Goal: Check status: Check status

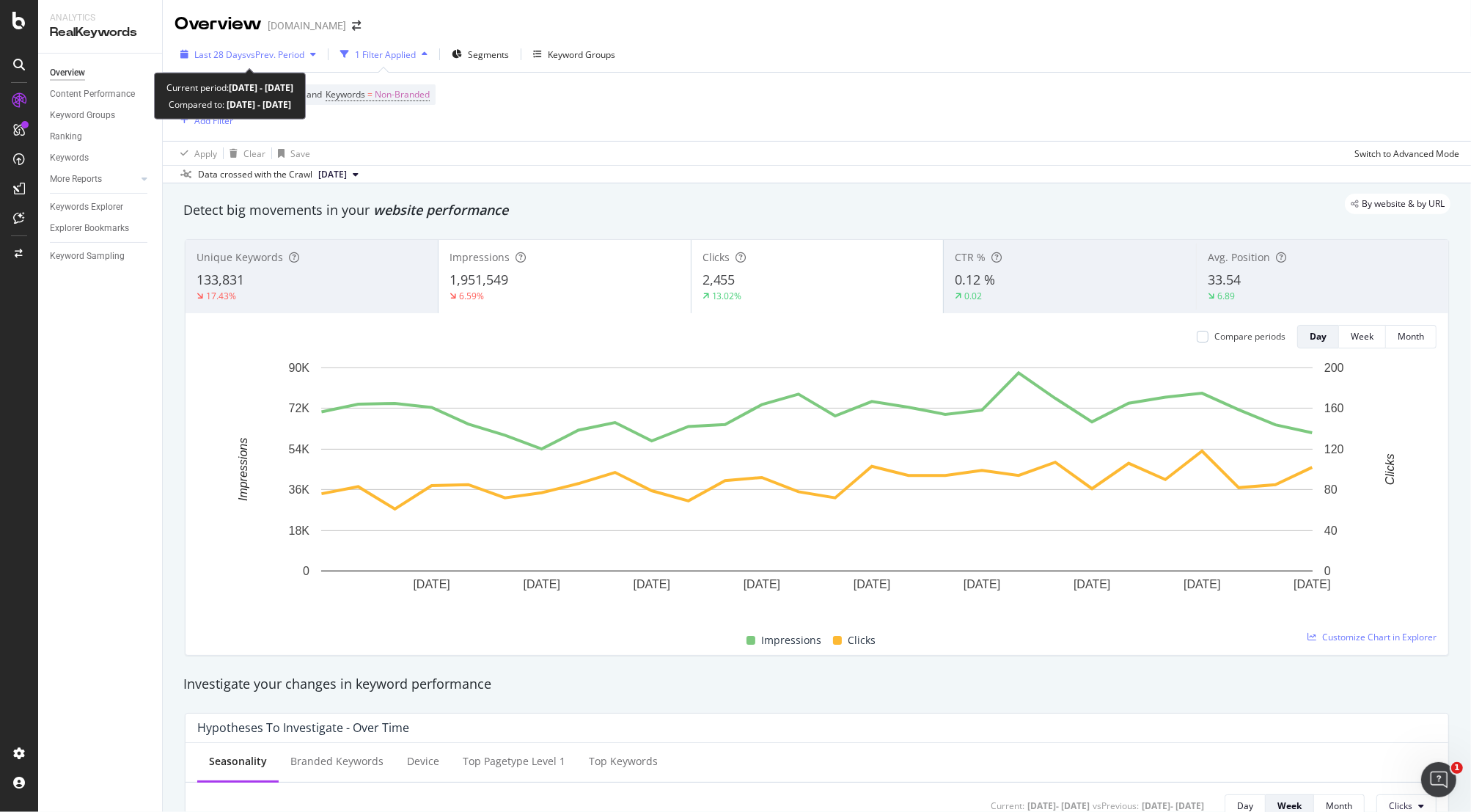
click at [248, 64] on div "Last 28 Days vs Prev. Period" at bounding box center [248, 54] width 147 height 22
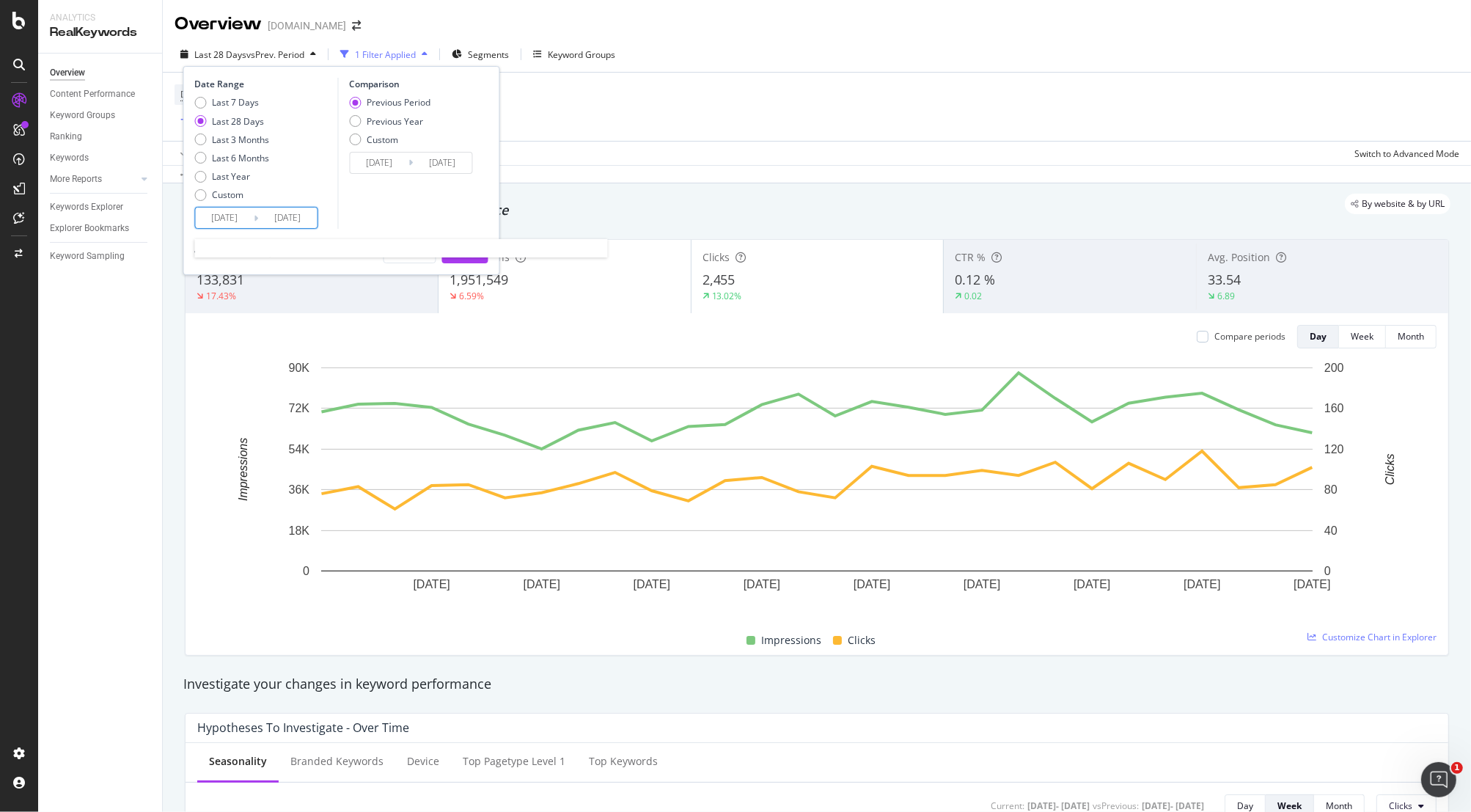
click at [228, 218] on input "[DATE]" at bounding box center [225, 217] width 59 height 21
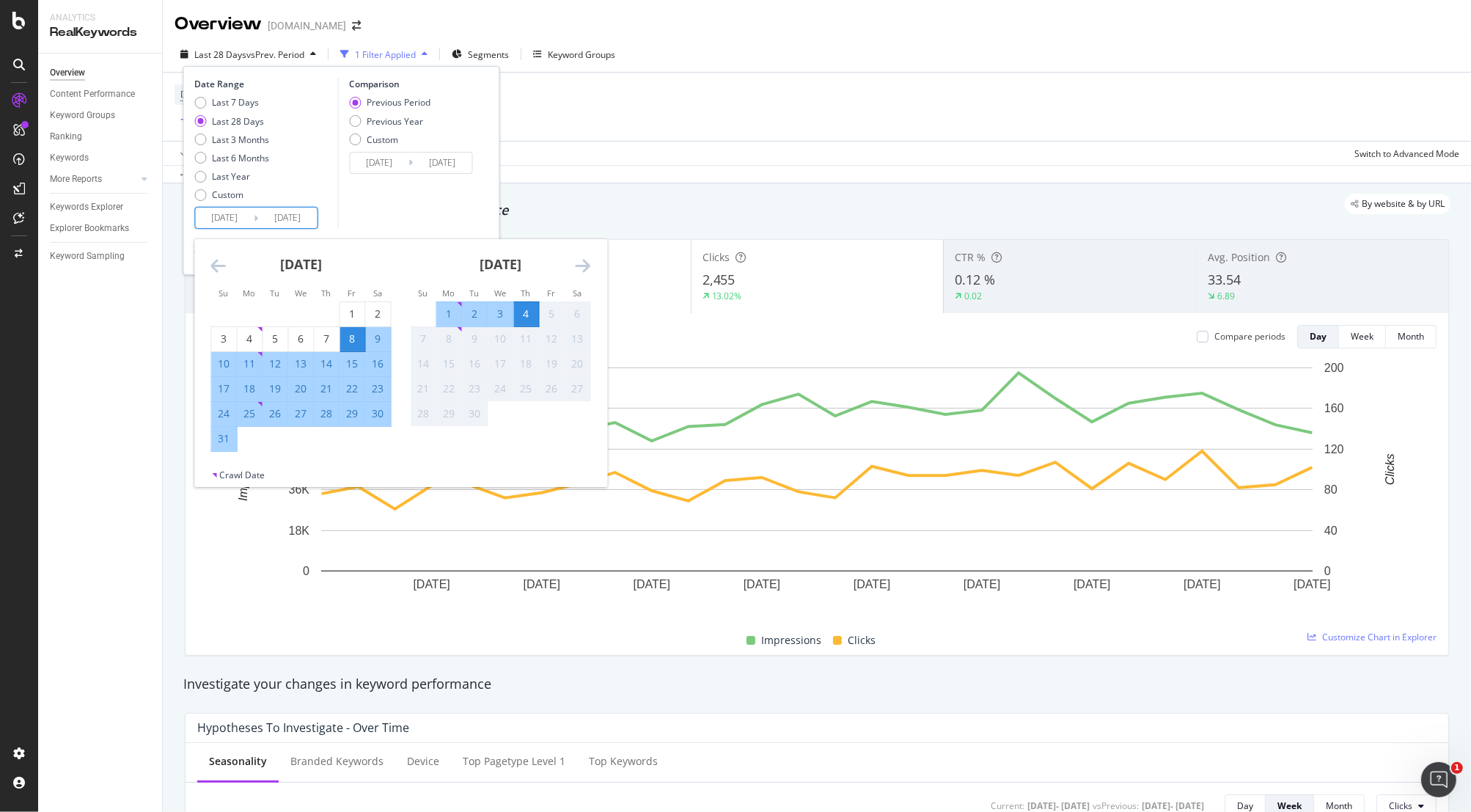
click at [356, 337] on div "8" at bounding box center [352, 339] width 25 height 15
click at [222, 266] on icon "Move backward to switch to the previous month." at bounding box center [218, 265] width 16 height 17
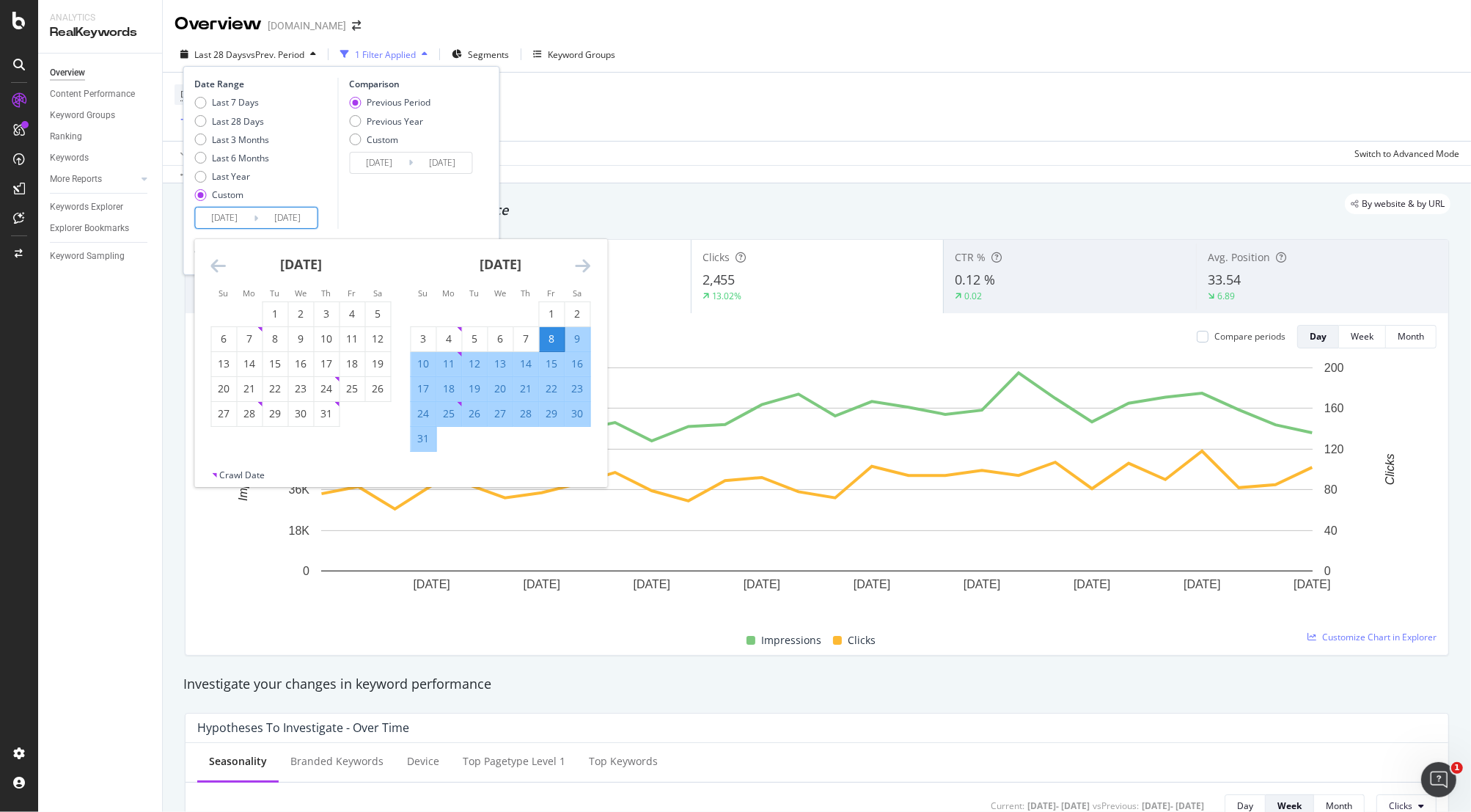
click at [222, 266] on icon "Move backward to switch to the previous month." at bounding box center [218, 265] width 16 height 17
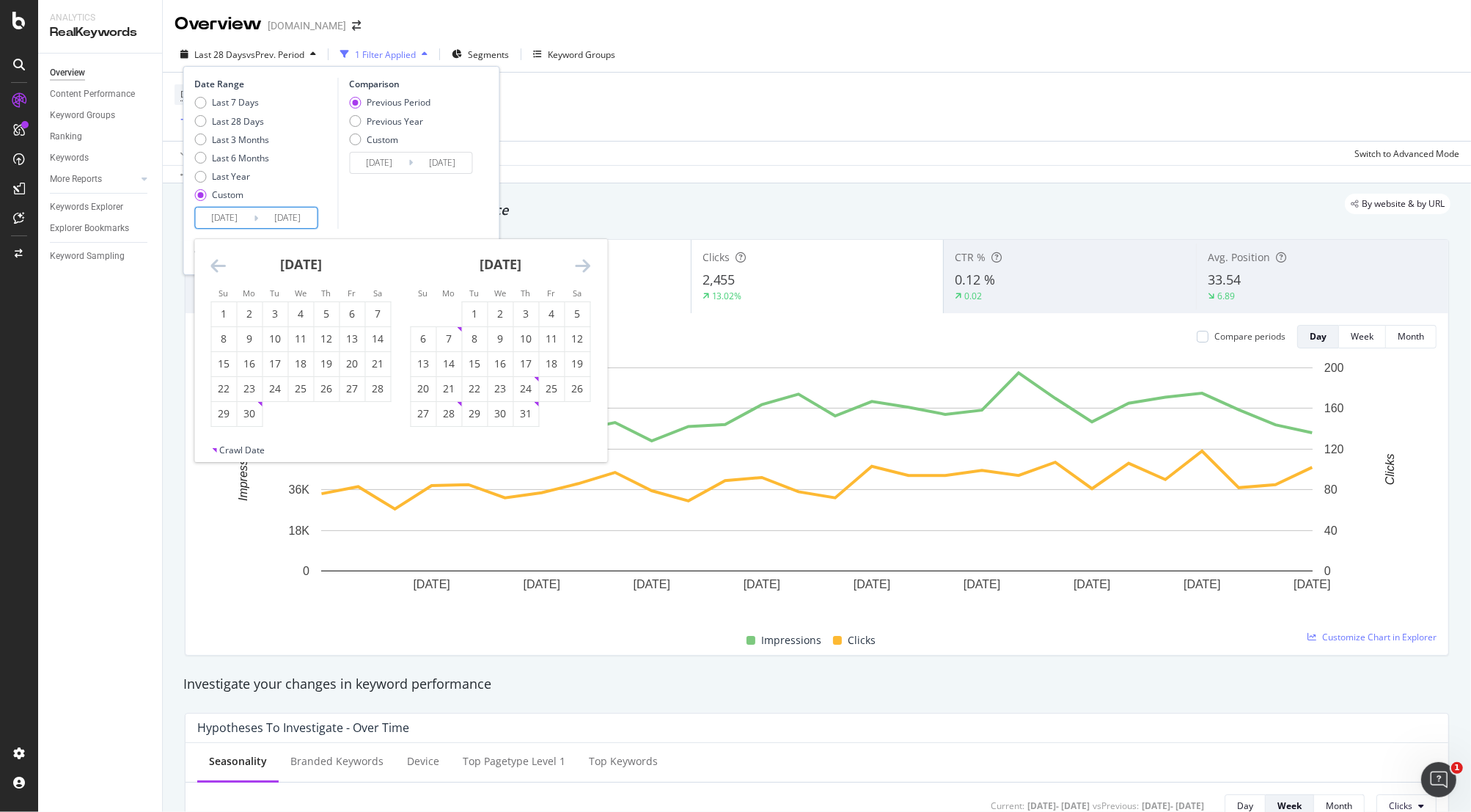
click at [222, 266] on icon "Move backward to switch to the previous month." at bounding box center [218, 265] width 16 height 17
click at [223, 266] on icon "Move backward to switch to the previous month." at bounding box center [218, 265] width 16 height 17
click at [209, 265] on div "[DATE] 1 2 3 4 5 6 7 8 9 10 11 12 13 14 15 16 17 18 19 20 21 22 23 24 25 26 27 …" at bounding box center [301, 345] width 199 height 213
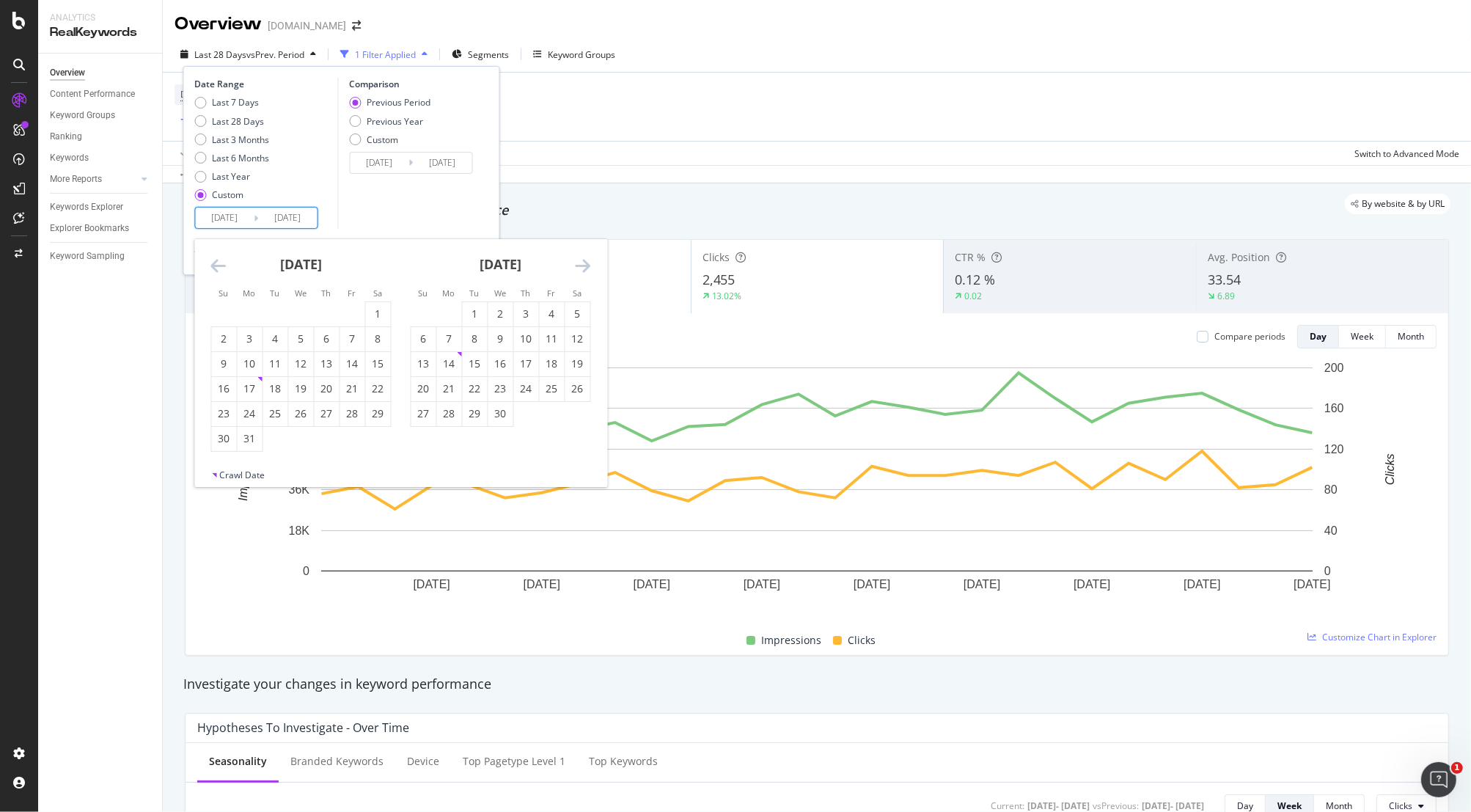
click at [212, 265] on icon "Move backward to switch to the previous month." at bounding box center [218, 265] width 16 height 17
click at [206, 259] on div "[DATE] 1 2 3 4 5 6 7 8 9 10 11 12 13 14 15 16 17 18 19 20 21 22 23 24 25 26 27 …" at bounding box center [301, 332] width 199 height 188
click at [209, 260] on div "[DATE] 1 2 3 4 5 6 7 8 9 10 11 12 13 14 15 16 17 18 19 20 21 22 23 24 25 26 27 …" at bounding box center [301, 332] width 199 height 188
click at [217, 260] on icon "Move backward to switch to the previous month." at bounding box center [218, 265] width 16 height 17
click at [301, 308] on div "1" at bounding box center [301, 314] width 25 height 15
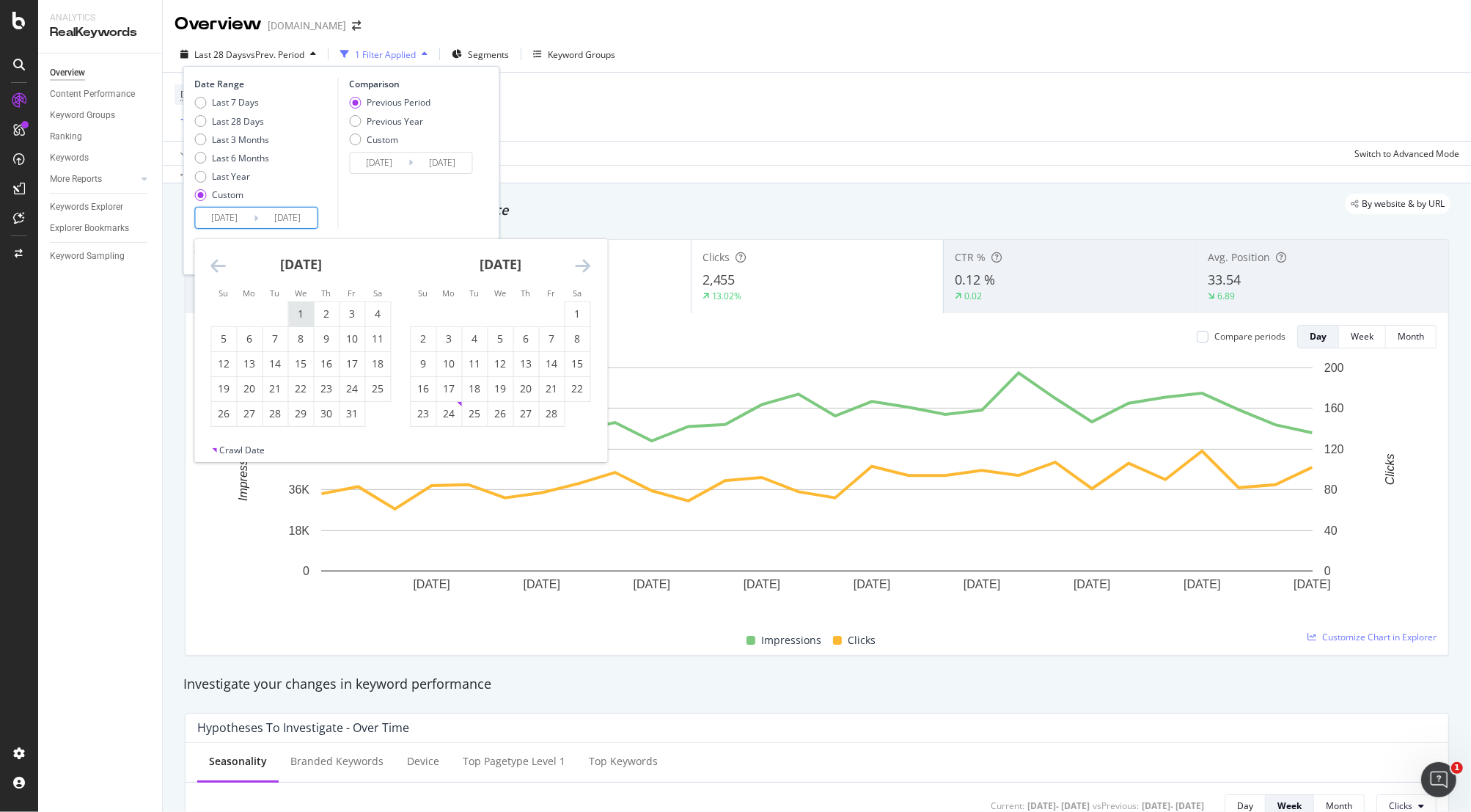
type input "[DATE]"
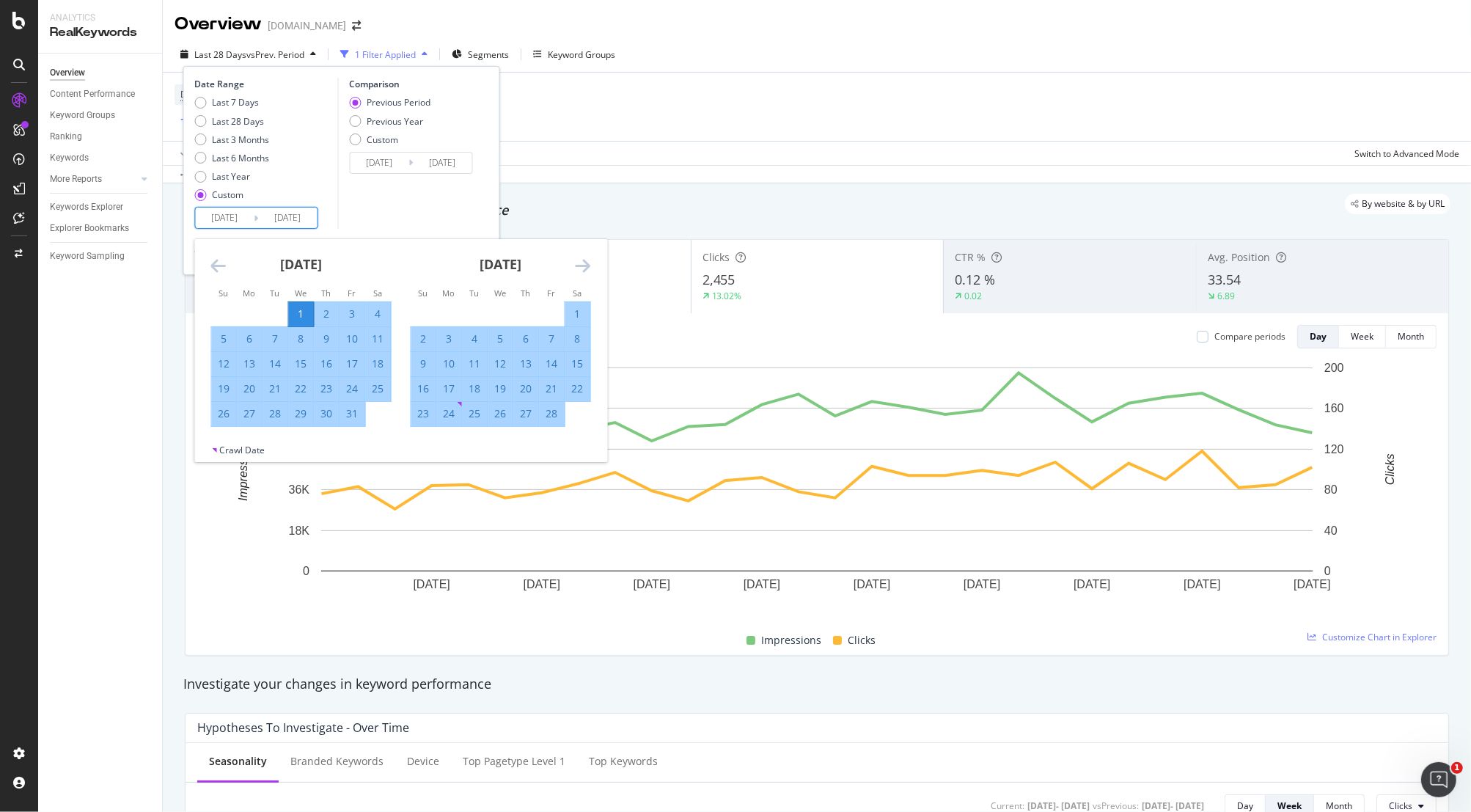
click at [358, 128] on div "Previous Period Previous Year Custom" at bounding box center [389, 123] width 81 height 55
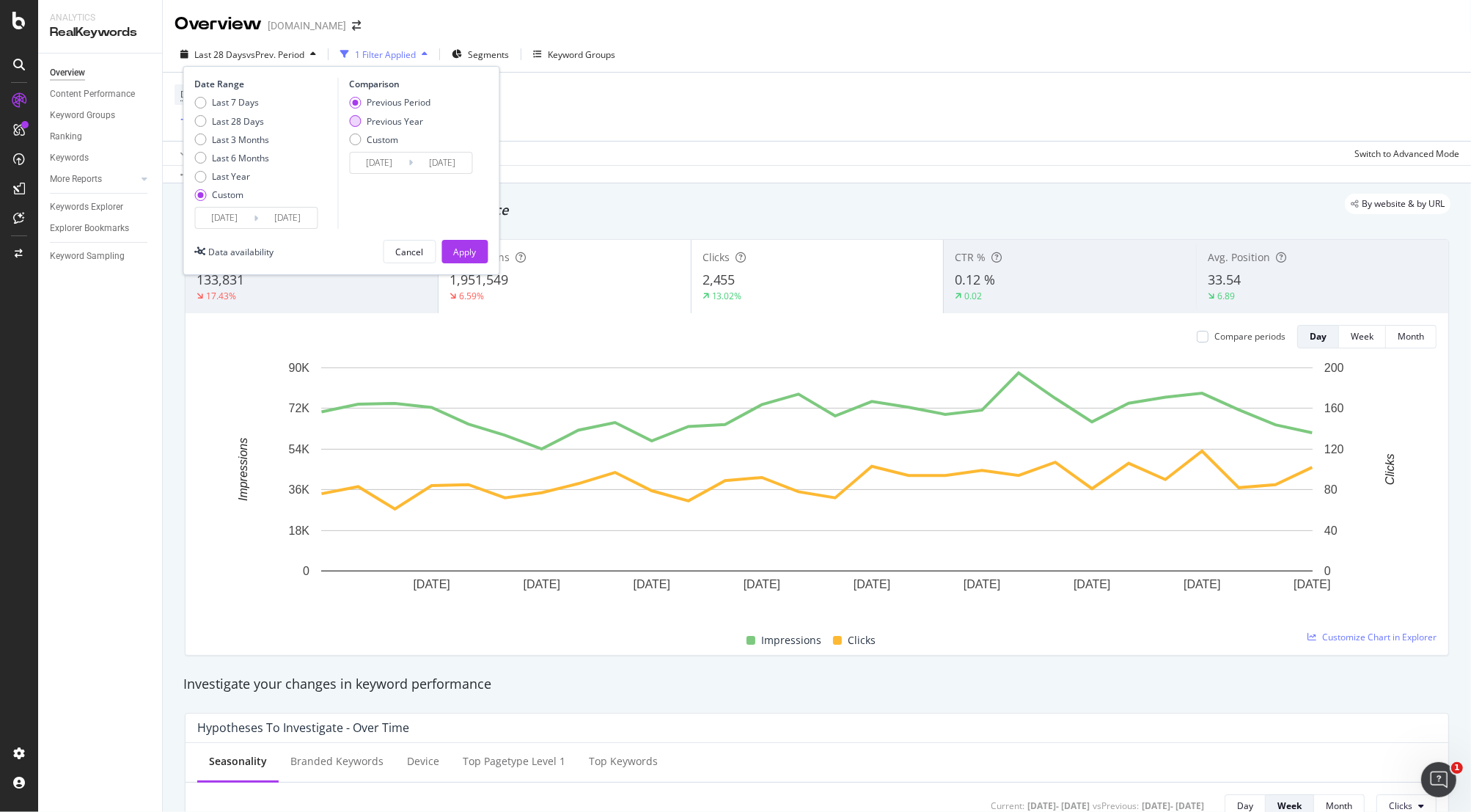
click at [356, 122] on div "Previous Year" at bounding box center [355, 121] width 12 height 12
type input "[DATE]"
click at [468, 246] on div "Apply" at bounding box center [465, 251] width 22 height 12
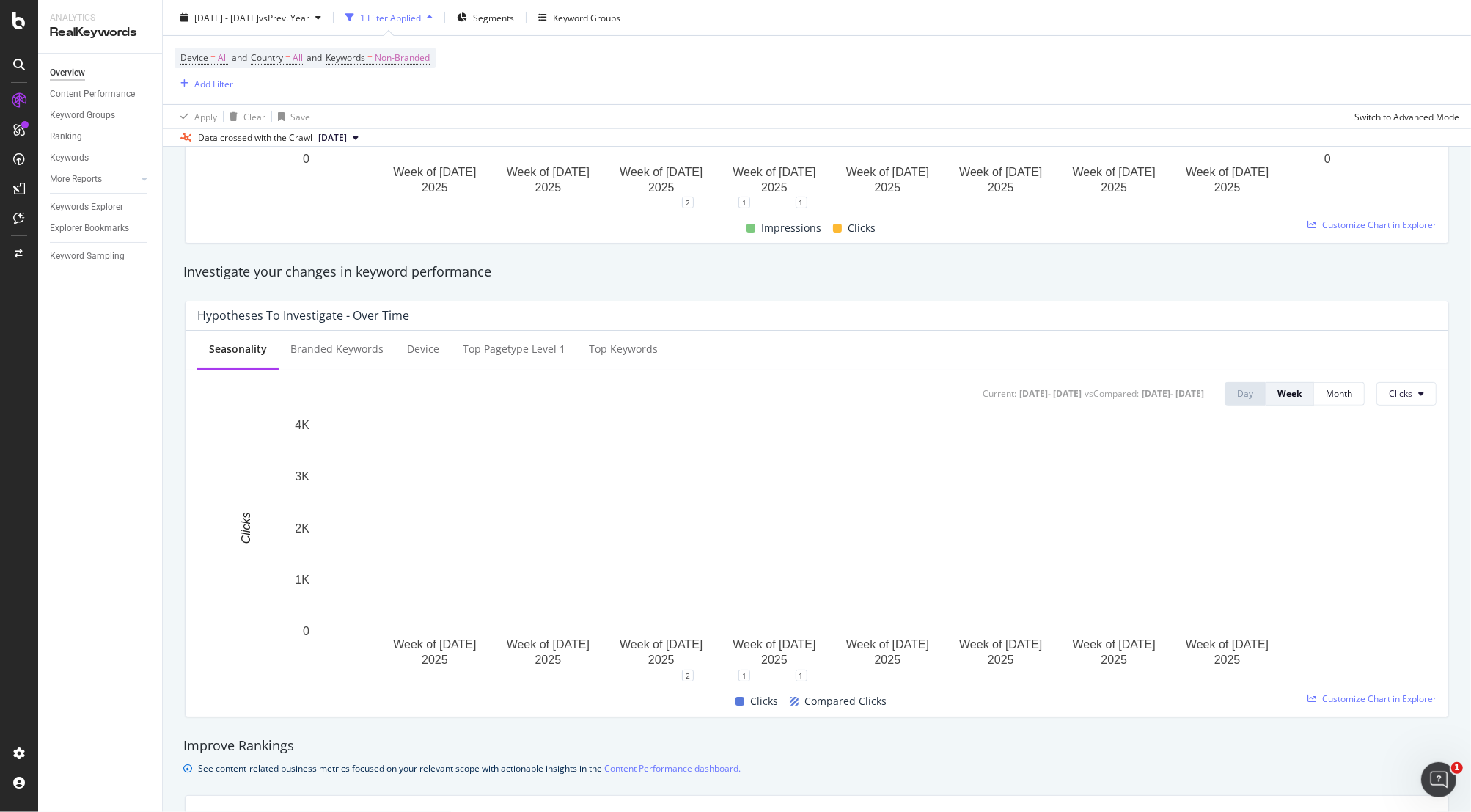
scroll to position [414, 0]
